Goal: Find specific page/section: Find specific page/section

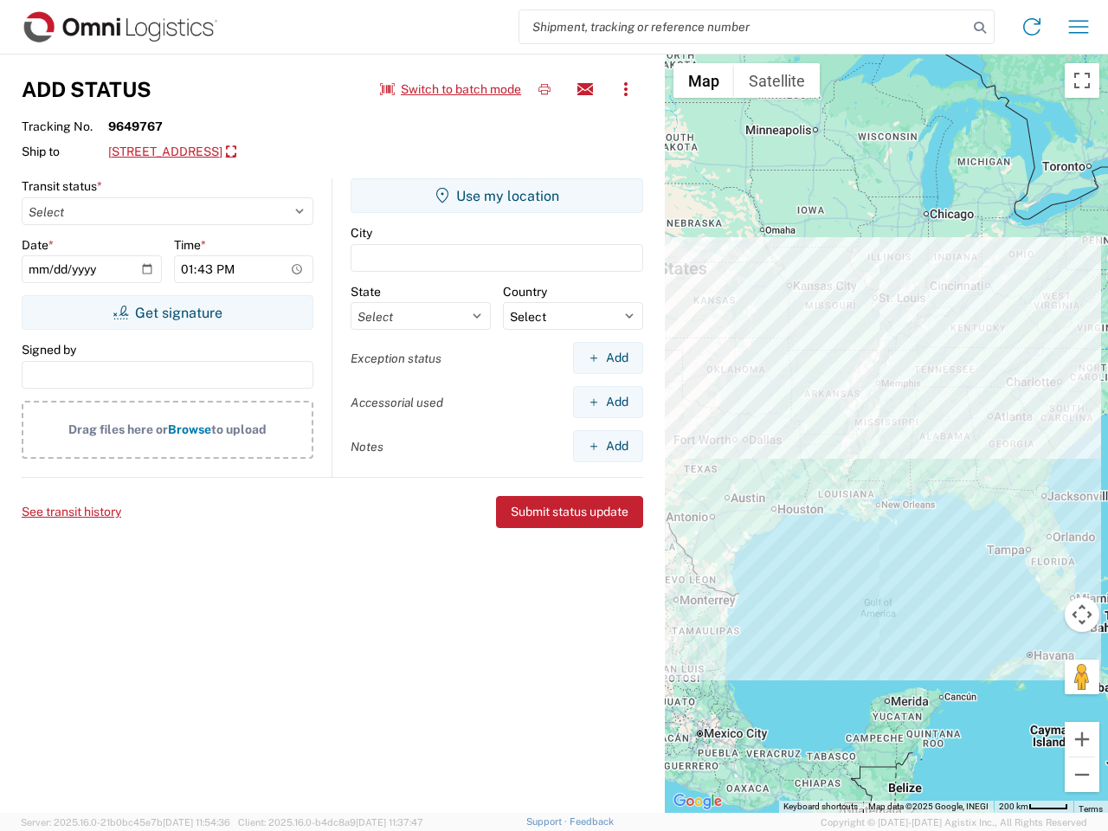
click at [744, 27] on input "search" at bounding box center [743, 26] width 448 height 33
click at [980, 28] on icon at bounding box center [980, 28] width 24 height 24
click at [1032, 27] on icon at bounding box center [1032, 27] width 28 height 28
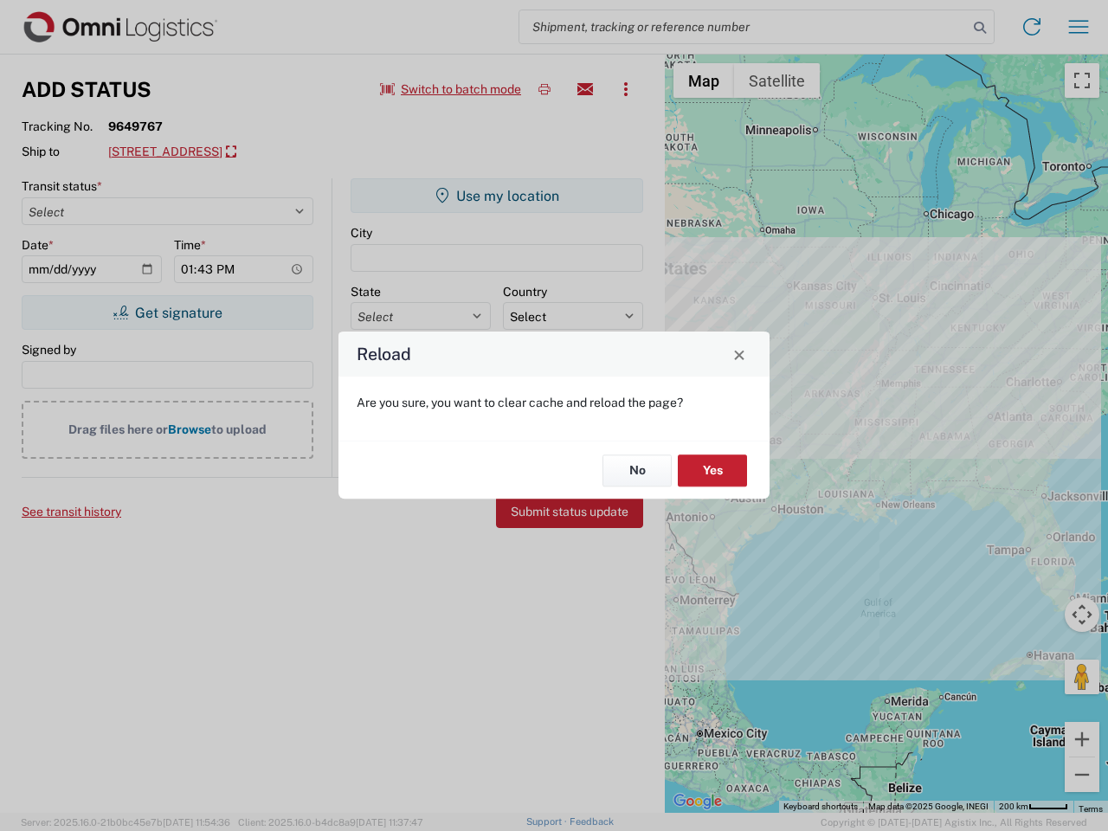
click at [1079, 27] on div "Reload Are you sure, you want to clear cache and reload the page? No Yes" at bounding box center [554, 415] width 1108 height 831
click at [451, 89] on div "Reload Are you sure, you want to clear cache and reload the page? No Yes" at bounding box center [554, 415] width 1108 height 831
click at [545, 89] on div "Reload Are you sure, you want to clear cache and reload the page? No Yes" at bounding box center [554, 415] width 1108 height 831
click at [585, 89] on div "Reload Are you sure, you want to clear cache and reload the page? No Yes" at bounding box center [554, 415] width 1108 height 831
click at [626, 89] on div "Reload Are you sure, you want to clear cache and reload the page? No Yes" at bounding box center [554, 415] width 1108 height 831
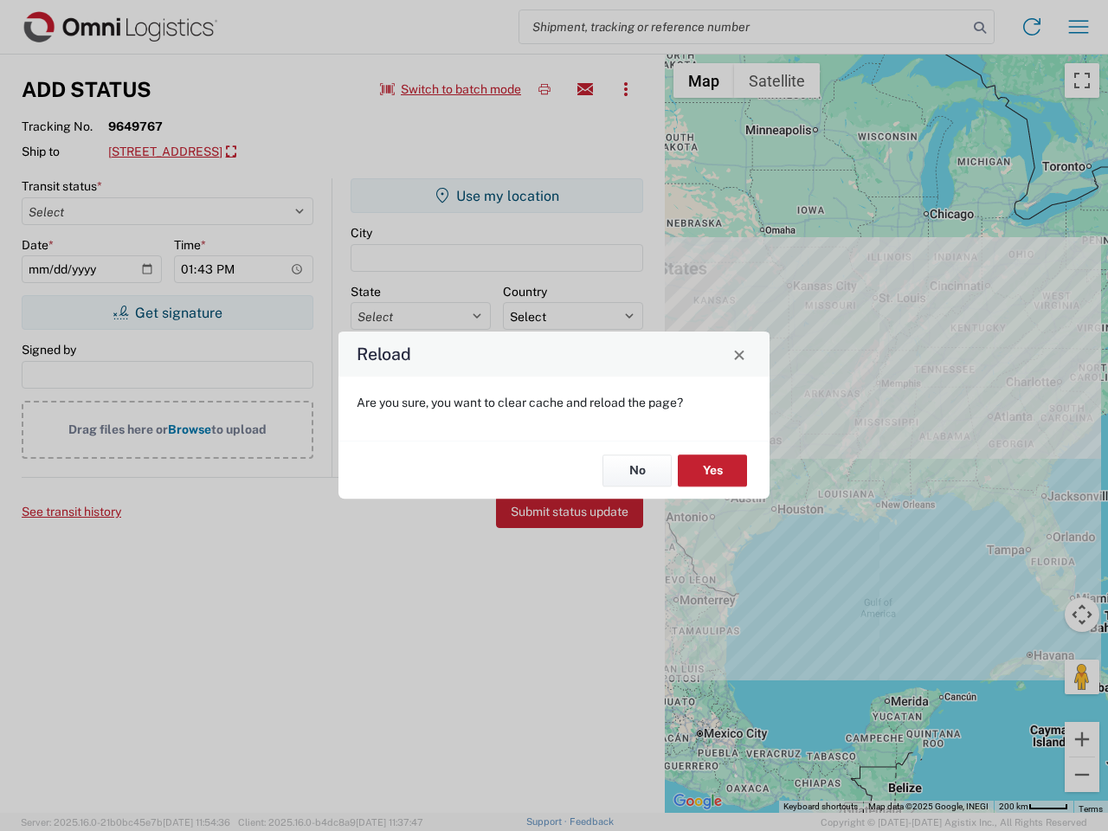
click at [252, 152] on div "Reload Are you sure, you want to clear cache and reload the page? No Yes" at bounding box center [554, 415] width 1108 height 831
click at [167, 313] on div "Reload Are you sure, you want to clear cache and reload the page? No Yes" at bounding box center [554, 415] width 1108 height 831
